Goal: Task Accomplishment & Management: Complete application form

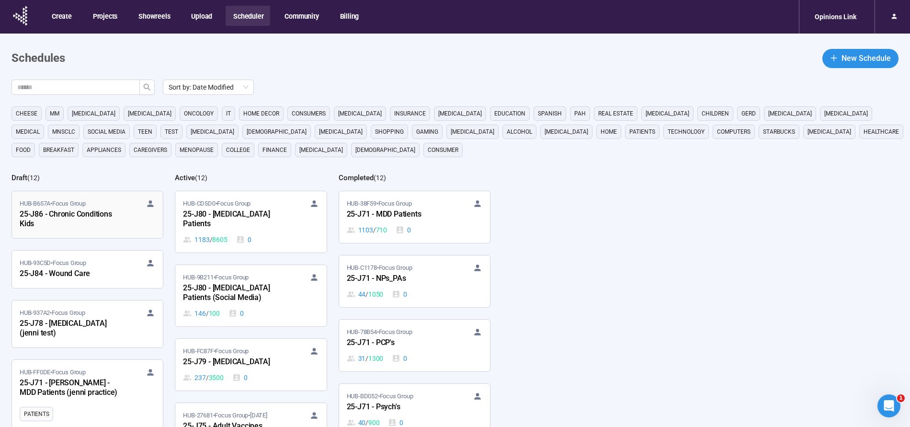
click at [71, 213] on div "25-J86 - Chronic Conditions Kids" at bounding box center [72, 219] width 105 height 22
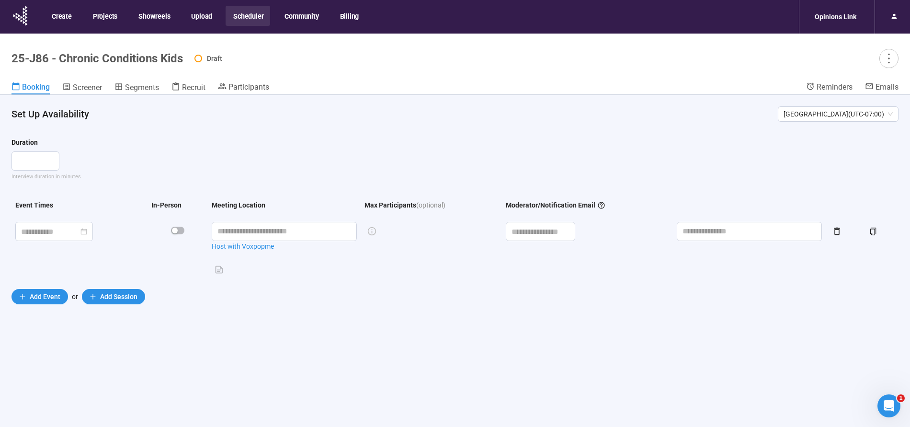
click at [243, 15] on button "Scheduler" at bounding box center [248, 16] width 45 height 20
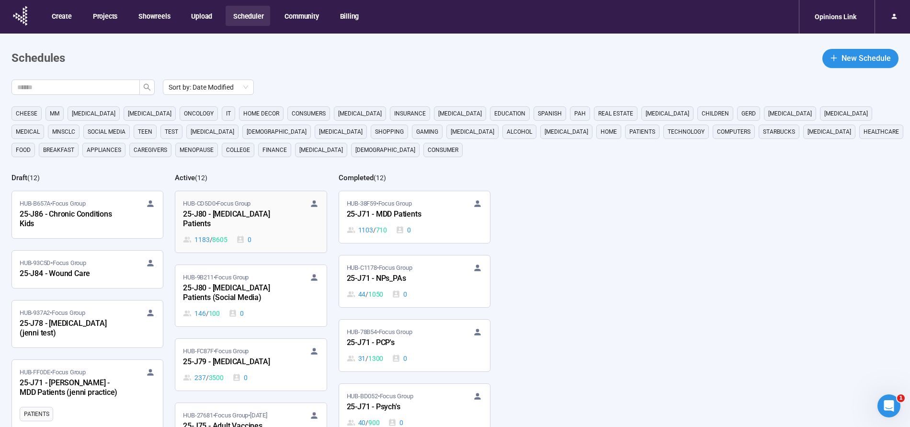
click at [228, 212] on div "25-J80 - [MEDICAL_DATA] Patients" at bounding box center [235, 219] width 105 height 22
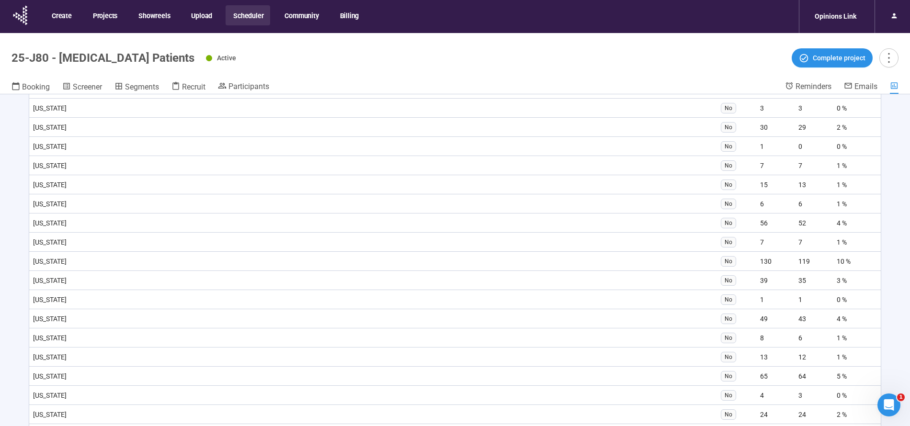
scroll to position [1219, 0]
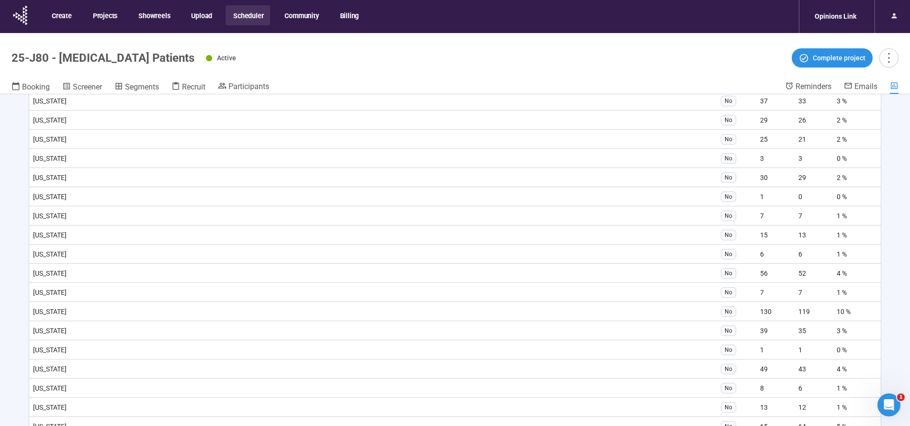
click at [239, 18] on button "Scheduler" at bounding box center [248, 15] width 45 height 20
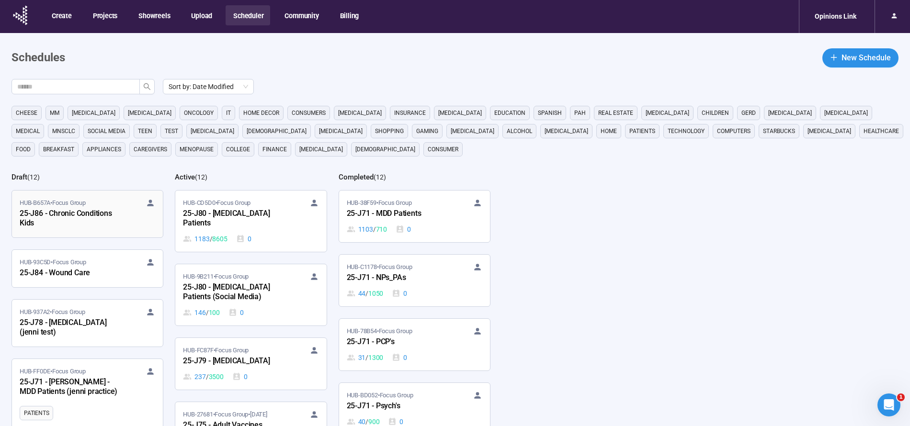
click at [73, 213] on div "25-J86 - Chronic Conditions Kids" at bounding box center [72, 219] width 105 height 22
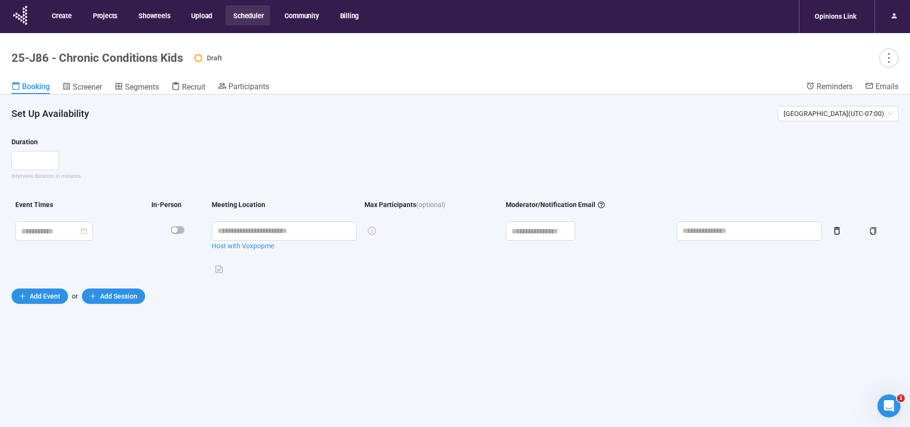
click at [236, 16] on button "Scheduler" at bounding box center [248, 15] width 45 height 20
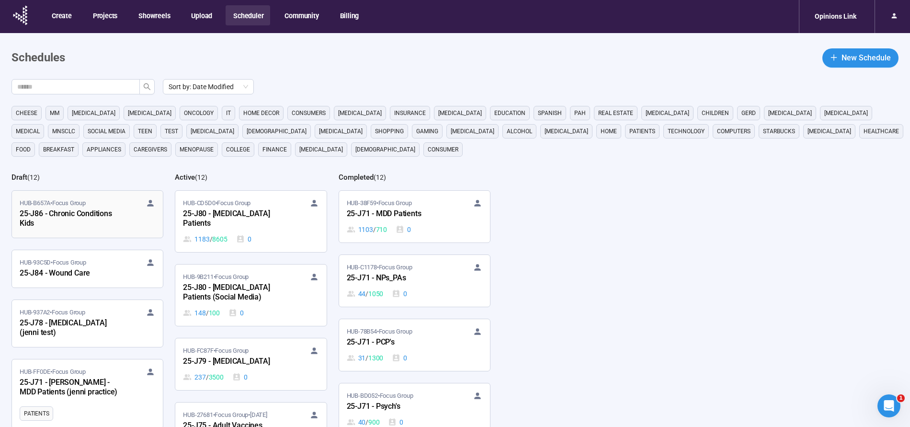
click at [93, 205] on div "HUB-B657A • Focus Group" at bounding box center [88, 203] width 136 height 10
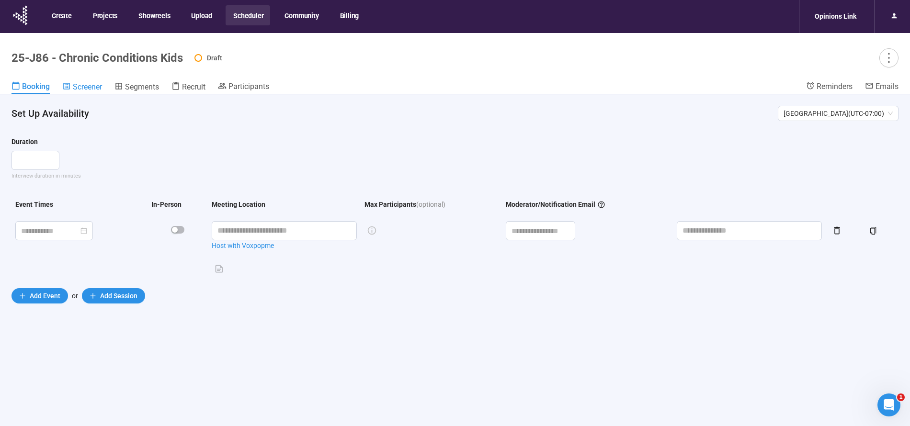
click at [65, 90] on icon at bounding box center [66, 86] width 9 height 9
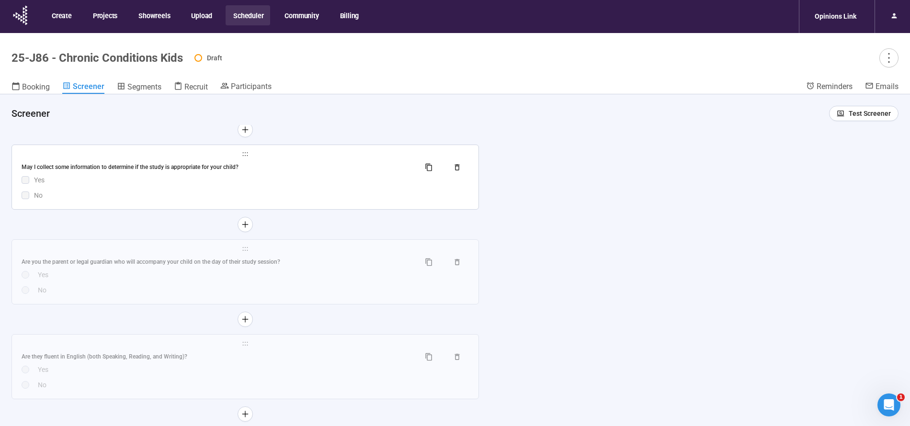
scroll to position [1839, 0]
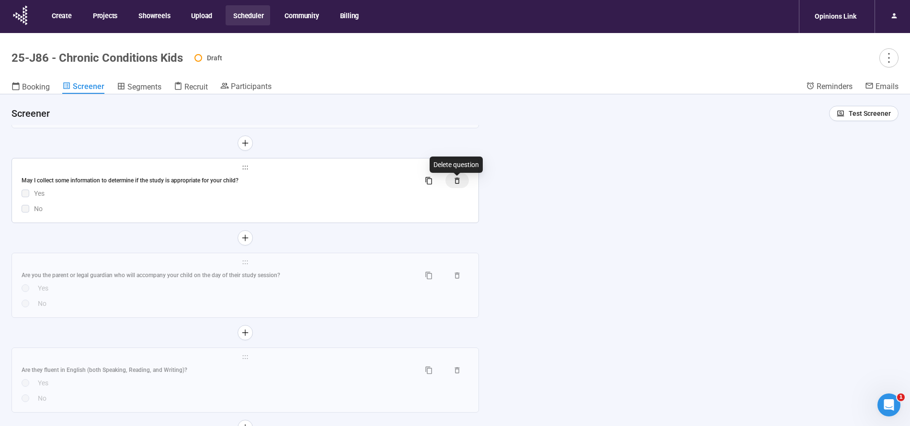
click at [459, 183] on icon "button" at bounding box center [457, 181] width 8 height 8
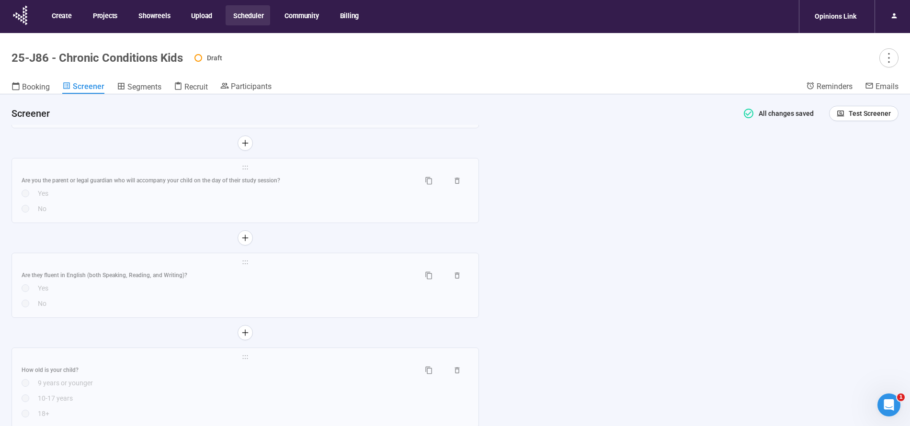
click at [571, 187] on div "**********" at bounding box center [455, 276] width 910 height 365
click at [300, 183] on div "Are you the parent or legal guardian who will accompany your child on the day o…" at bounding box center [217, 180] width 391 height 9
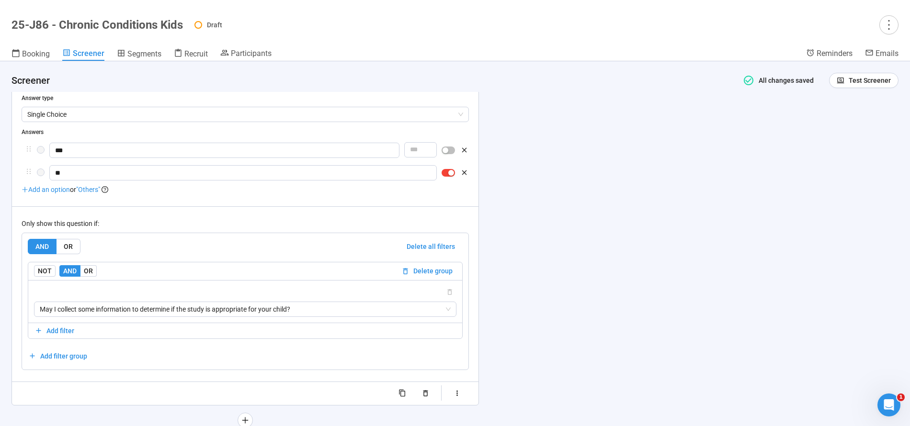
scroll to position [1832, 0]
click at [429, 276] on span "Delete group" at bounding box center [432, 272] width 39 height 11
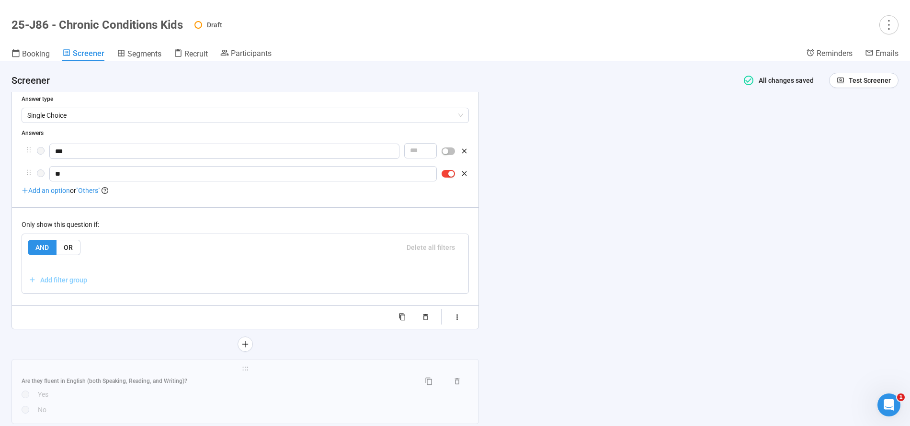
click at [59, 285] on span "Add filter group" at bounding box center [63, 280] width 47 height 11
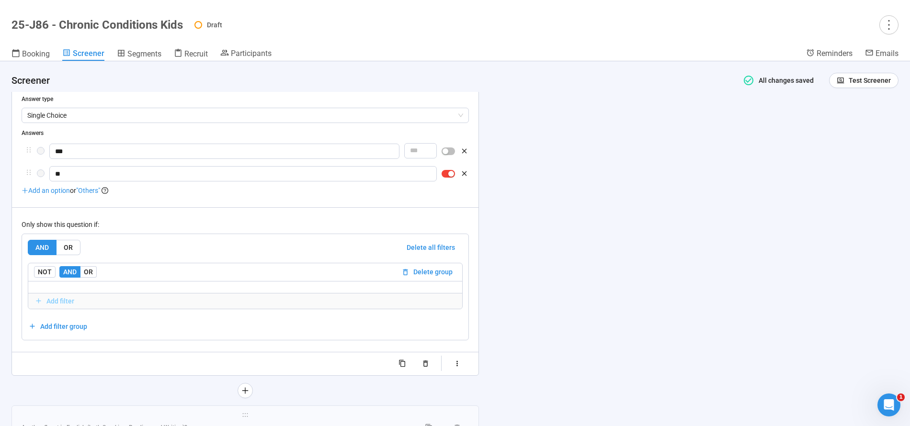
click at [67, 302] on span "Add filter" at bounding box center [60, 301] width 28 height 11
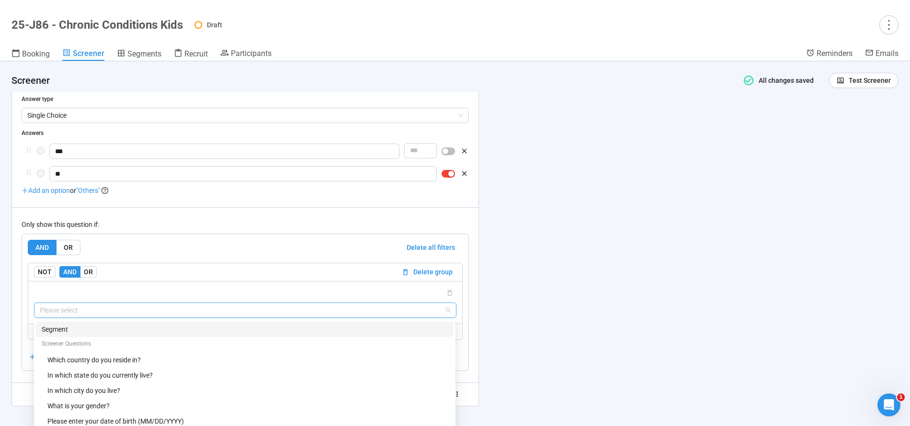
click at [66, 316] on input "search" at bounding box center [245, 310] width 411 height 14
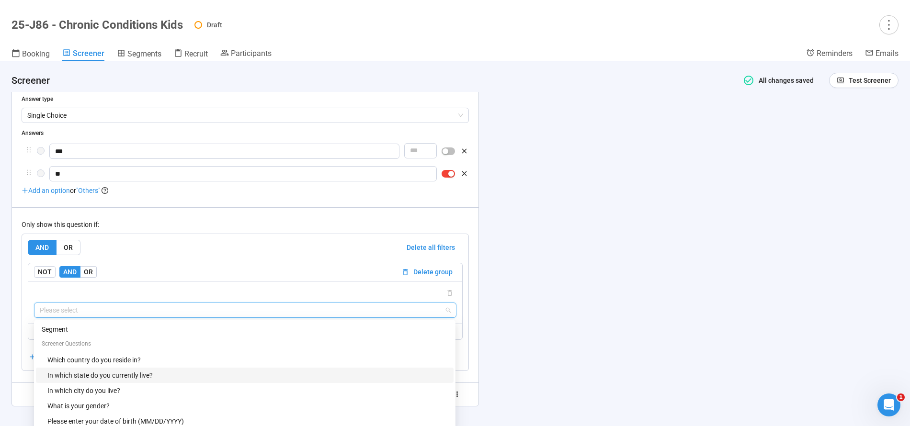
click at [115, 378] on div "In which state do you currently live?" at bounding box center [247, 375] width 400 height 11
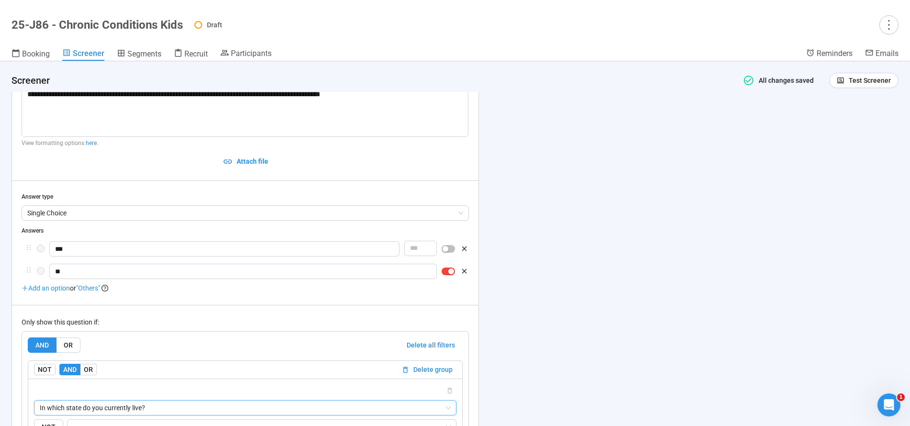
scroll to position [1830, 0]
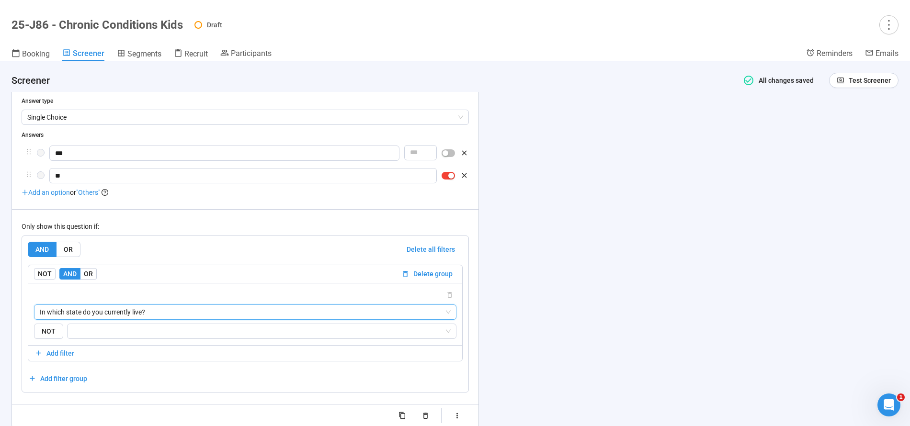
click at [167, 315] on span "In which state do you currently live?" at bounding box center [245, 312] width 411 height 14
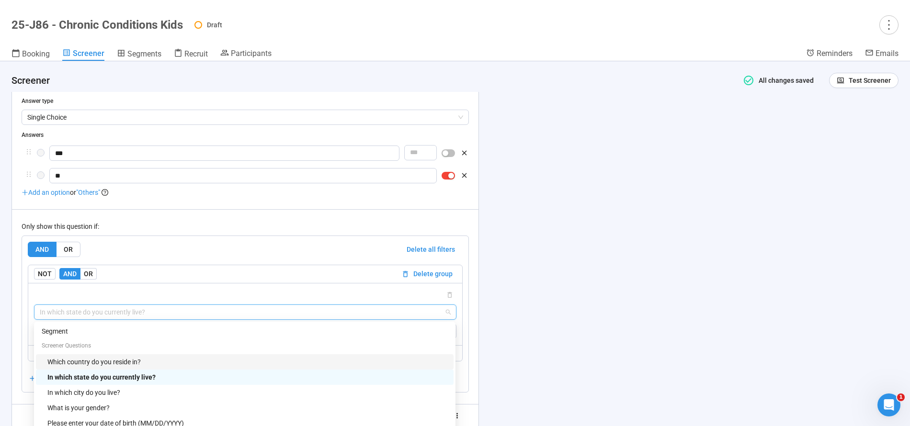
click at [92, 361] on div "Which country do you reside in?" at bounding box center [247, 362] width 400 height 11
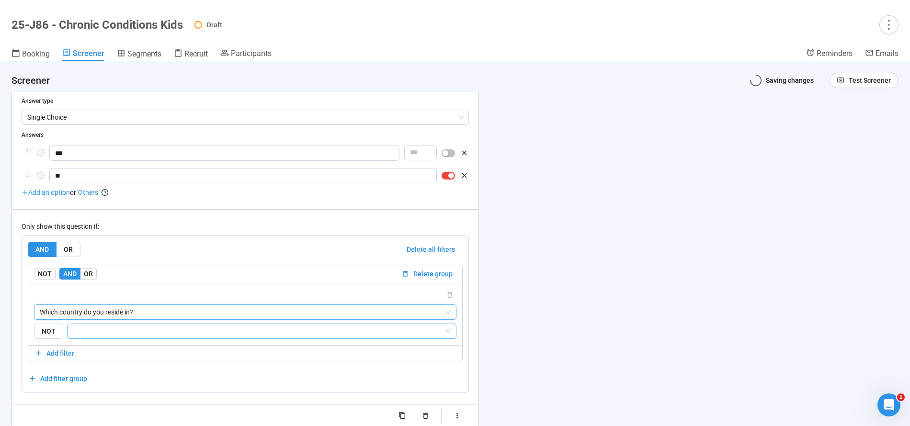
click at [73, 337] on input "search" at bounding box center [258, 331] width 371 height 11
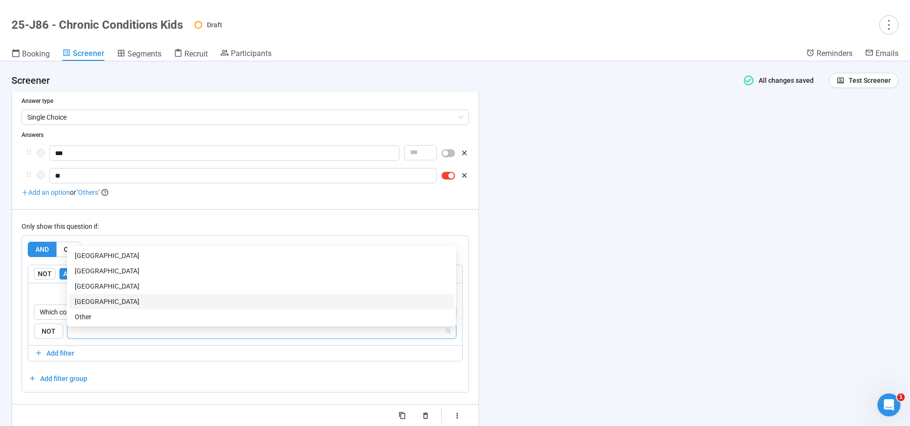
click at [103, 299] on div "[GEOGRAPHIC_DATA]" at bounding box center [262, 301] width 374 height 11
click at [598, 270] on div "**********" at bounding box center [455, 243] width 910 height 365
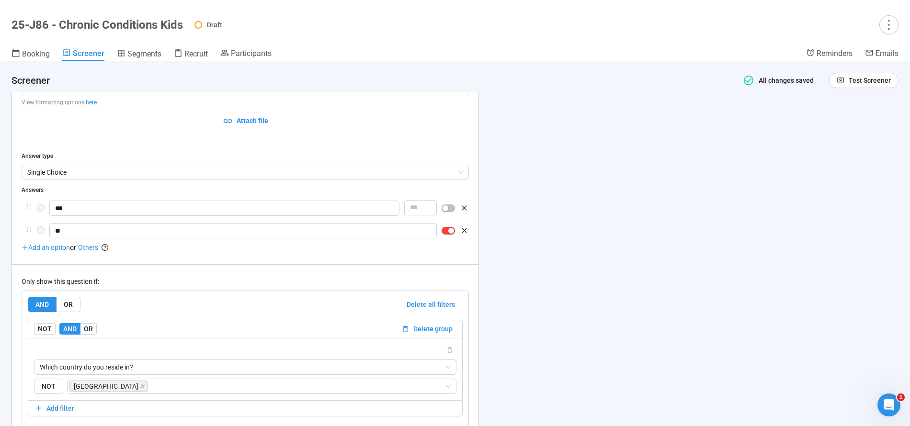
scroll to position [1861, 0]
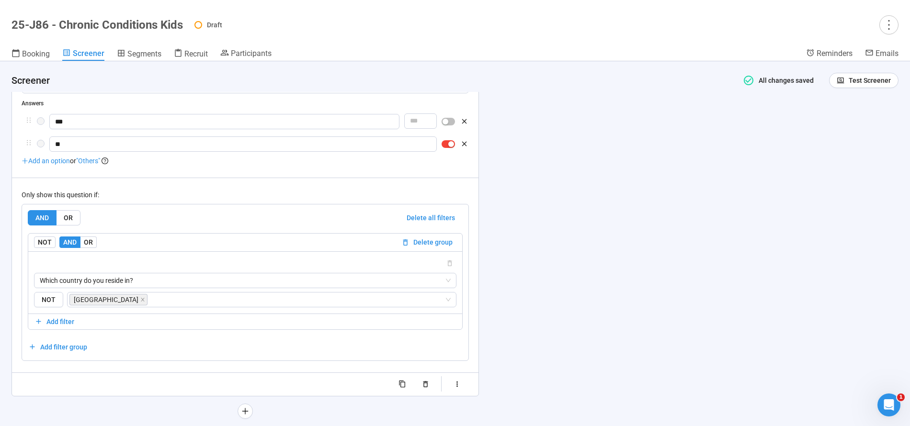
click at [521, 356] on div "**********" at bounding box center [455, 243] width 910 height 365
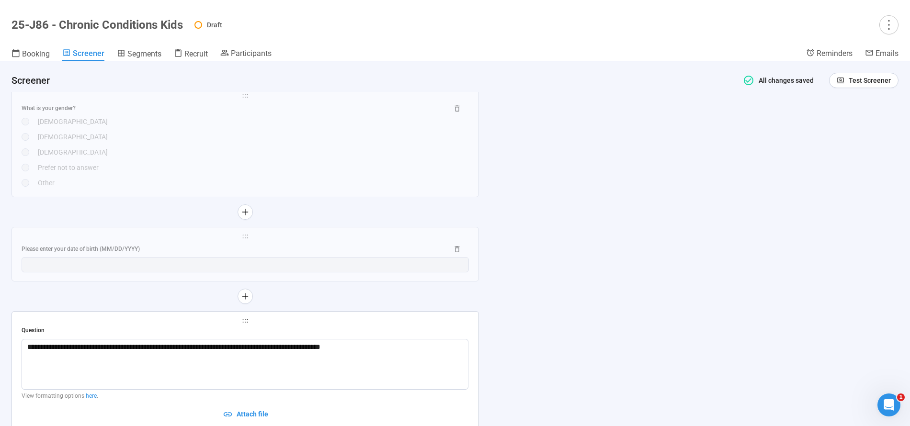
scroll to position [1449, 0]
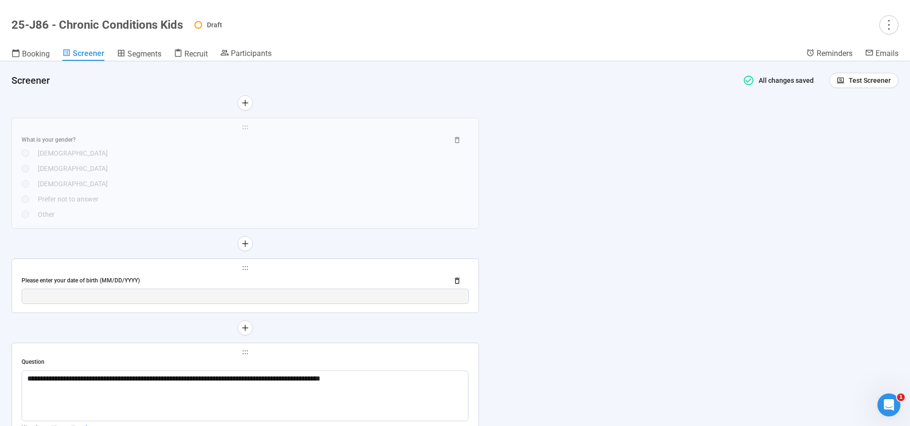
click at [180, 284] on div "Please enter your date of birth (MM/DD/YYYY)" at bounding box center [231, 280] width 419 height 9
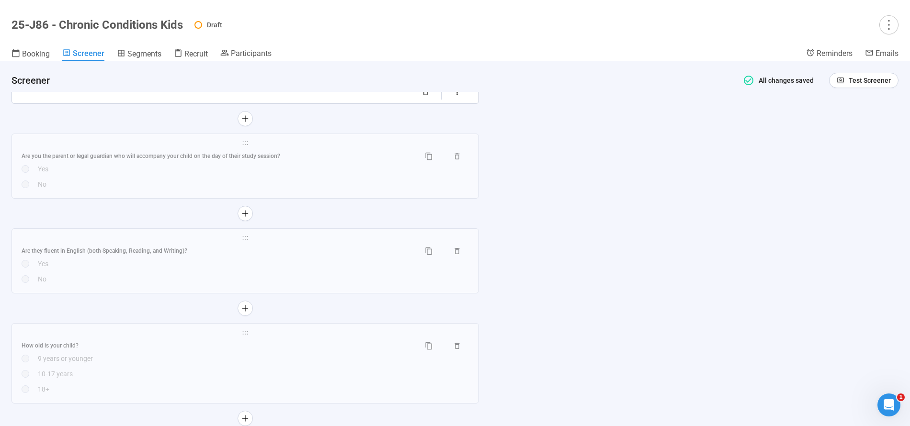
scroll to position [2013, 0]
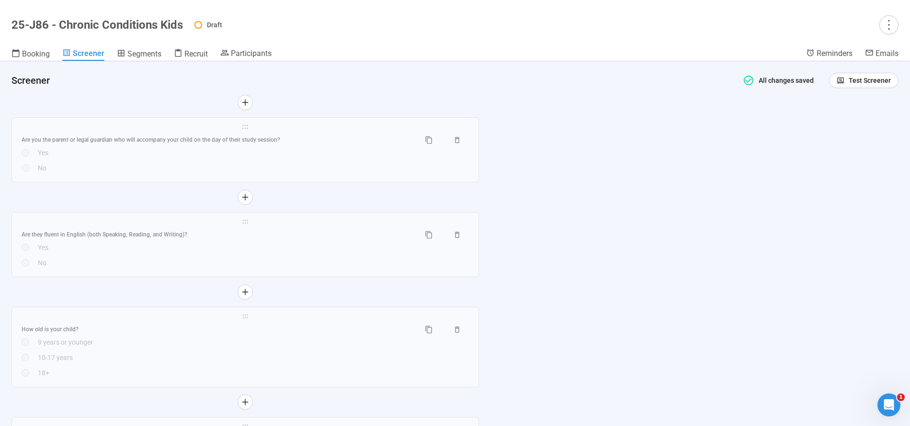
click at [527, 214] on div "**********" at bounding box center [455, 243] width 910 height 365
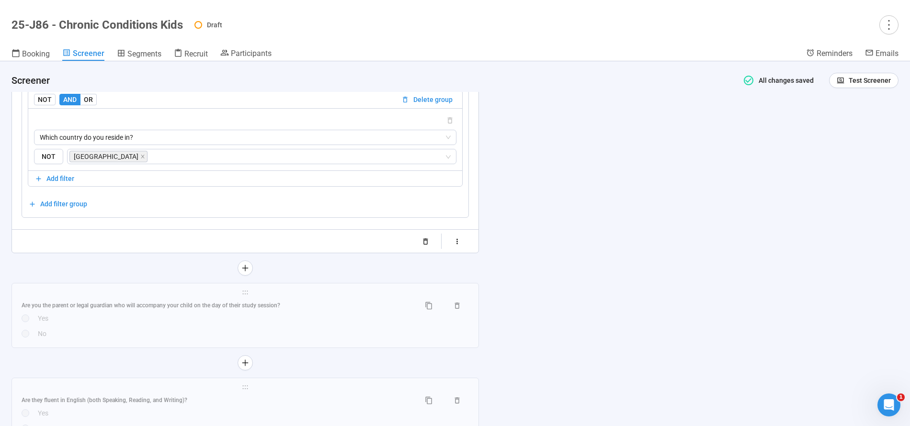
scroll to position [1779, 0]
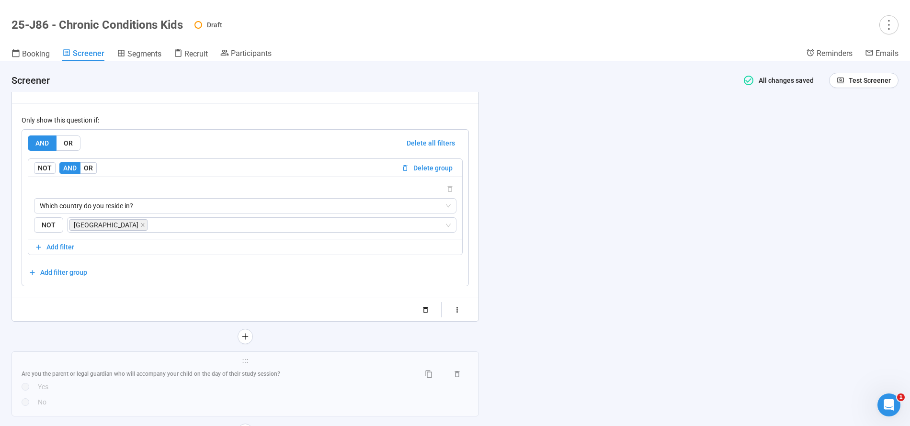
click at [161, 342] on div at bounding box center [244, 336] width 467 height 15
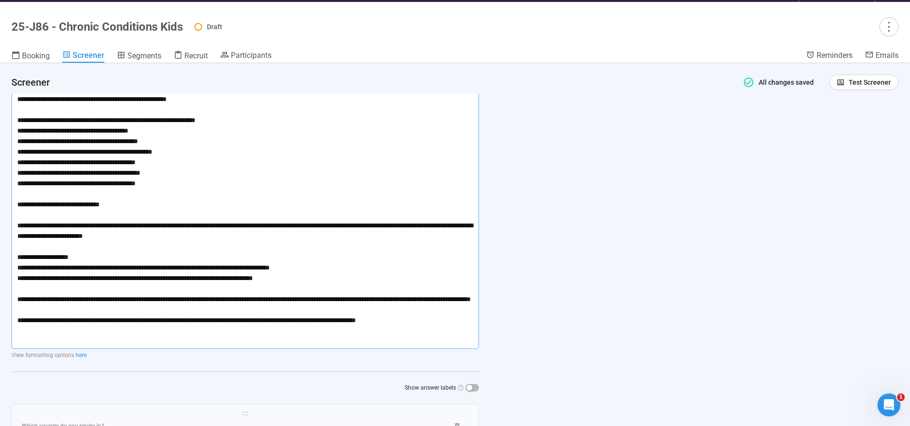
scroll to position [0, 0]
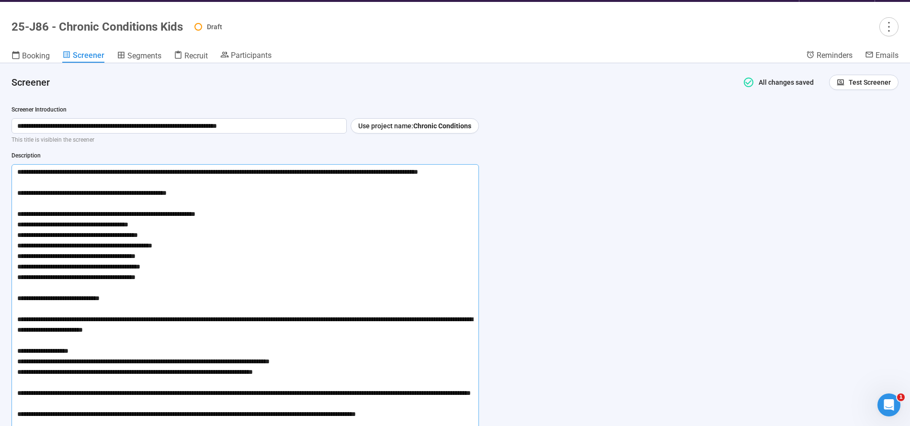
click at [241, 201] on textarea at bounding box center [244, 303] width 467 height 279
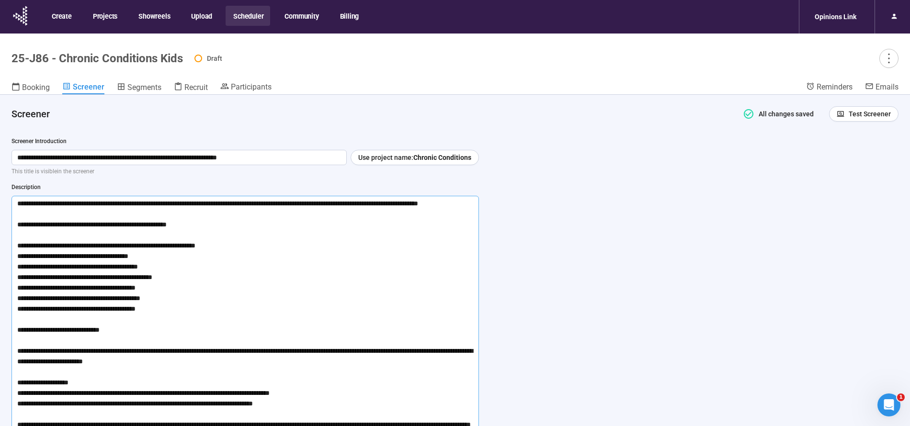
drag, startPoint x: 222, startPoint y: 238, endPoint x: 85, endPoint y: 232, distance: 137.1
click at [86, 231] on textarea at bounding box center [244, 335] width 467 height 279
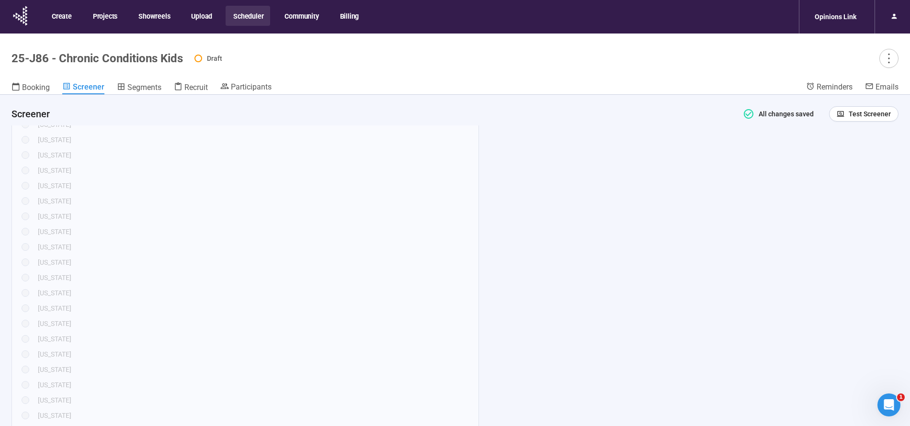
scroll to position [449, 0]
